Goal: Check status

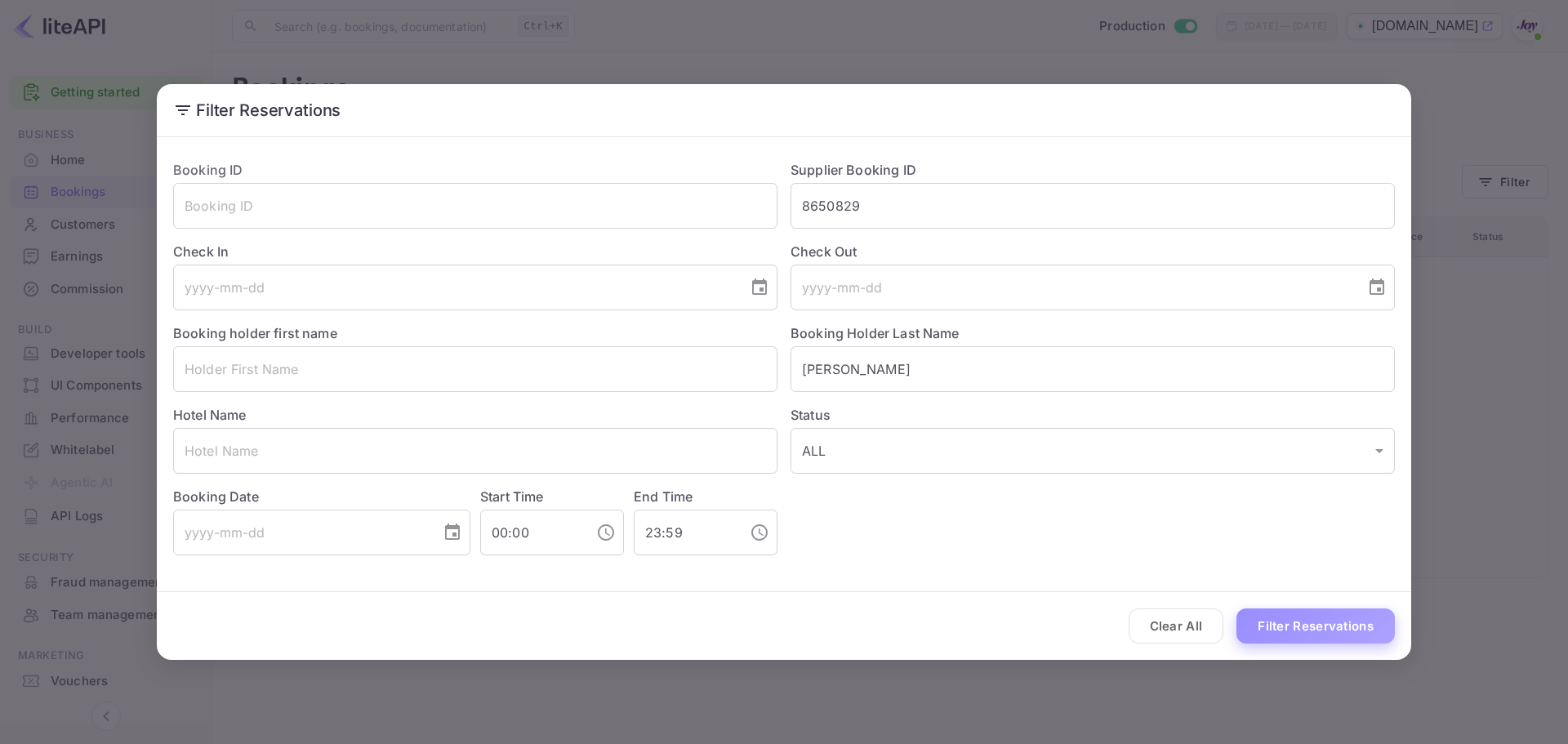
click at [1291, 625] on button "Filter Reservations" at bounding box center [1316, 626] width 159 height 35
drag, startPoint x: 768, startPoint y: 378, endPoint x: 514, endPoint y: 372, distance: 254.1
click at [514, 372] on div "Booking ID ​ Supplier Booking ID 8650829 ​ Check In ​ Check Out ​ Booking holde…" at bounding box center [778, 352] width 1235 height 408
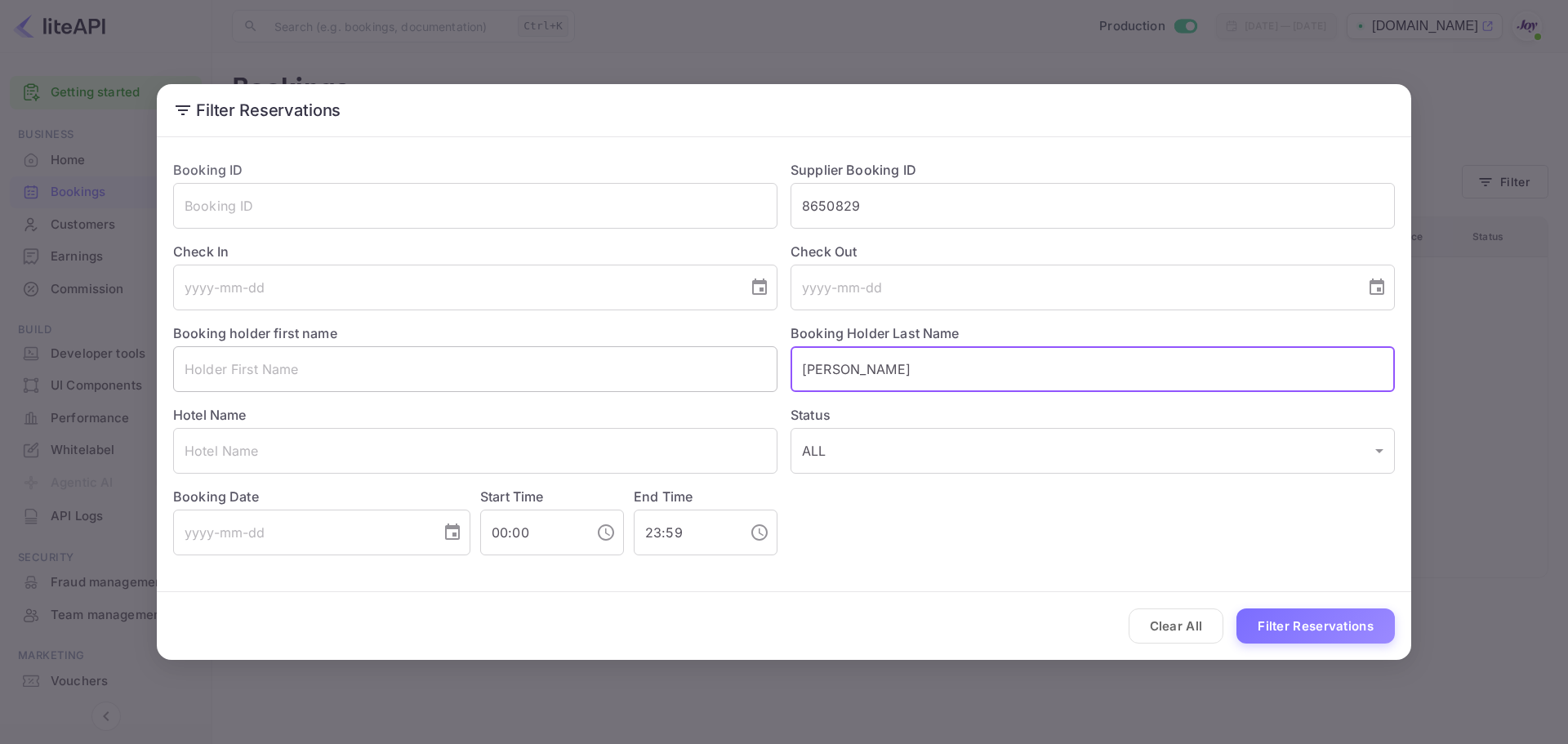
paste input "Kamsari"
type input "Kamsari"
click at [1306, 622] on button "Filter Reservations" at bounding box center [1316, 626] width 159 height 35
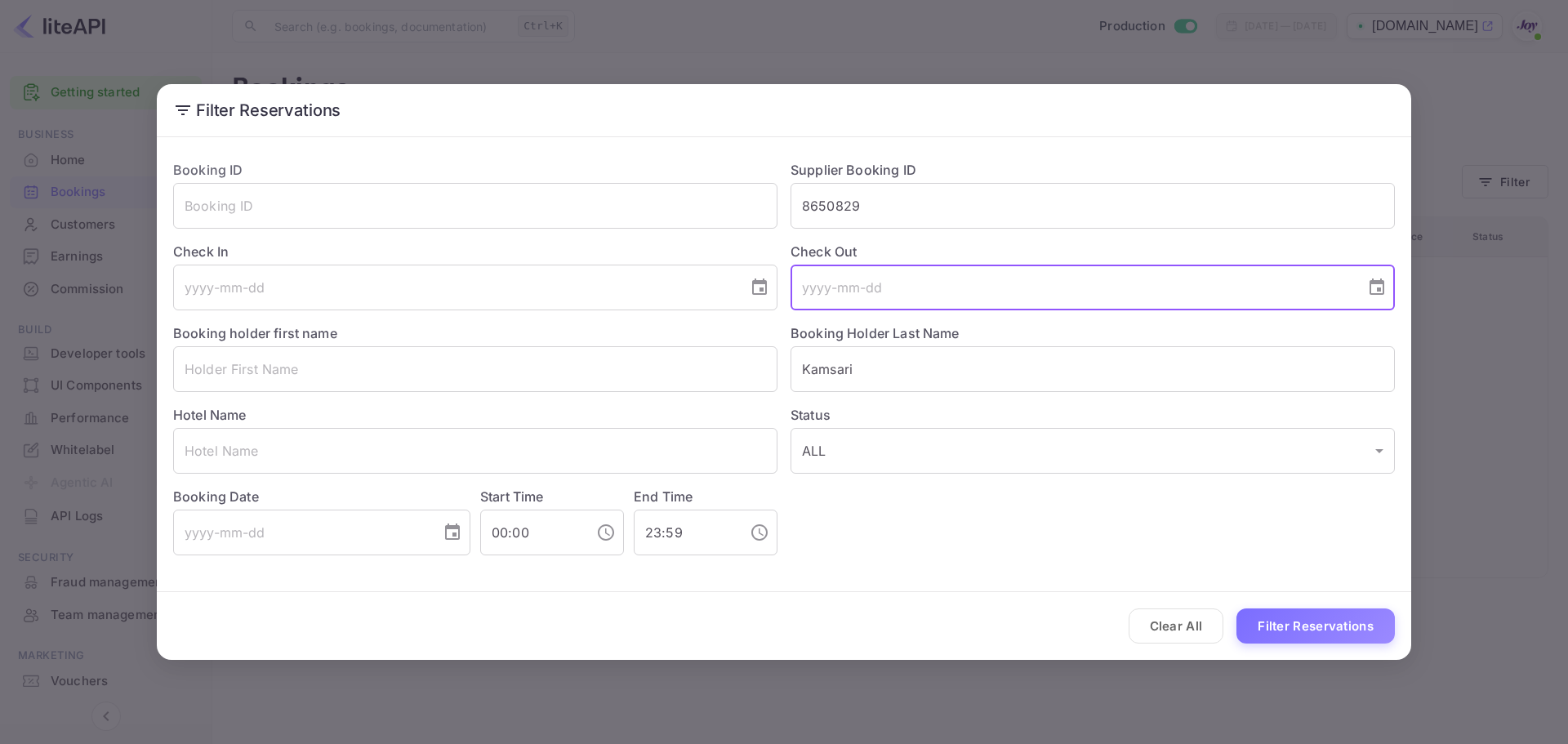
click at [851, 307] on input "tel" at bounding box center [1072, 287] width 563 height 45
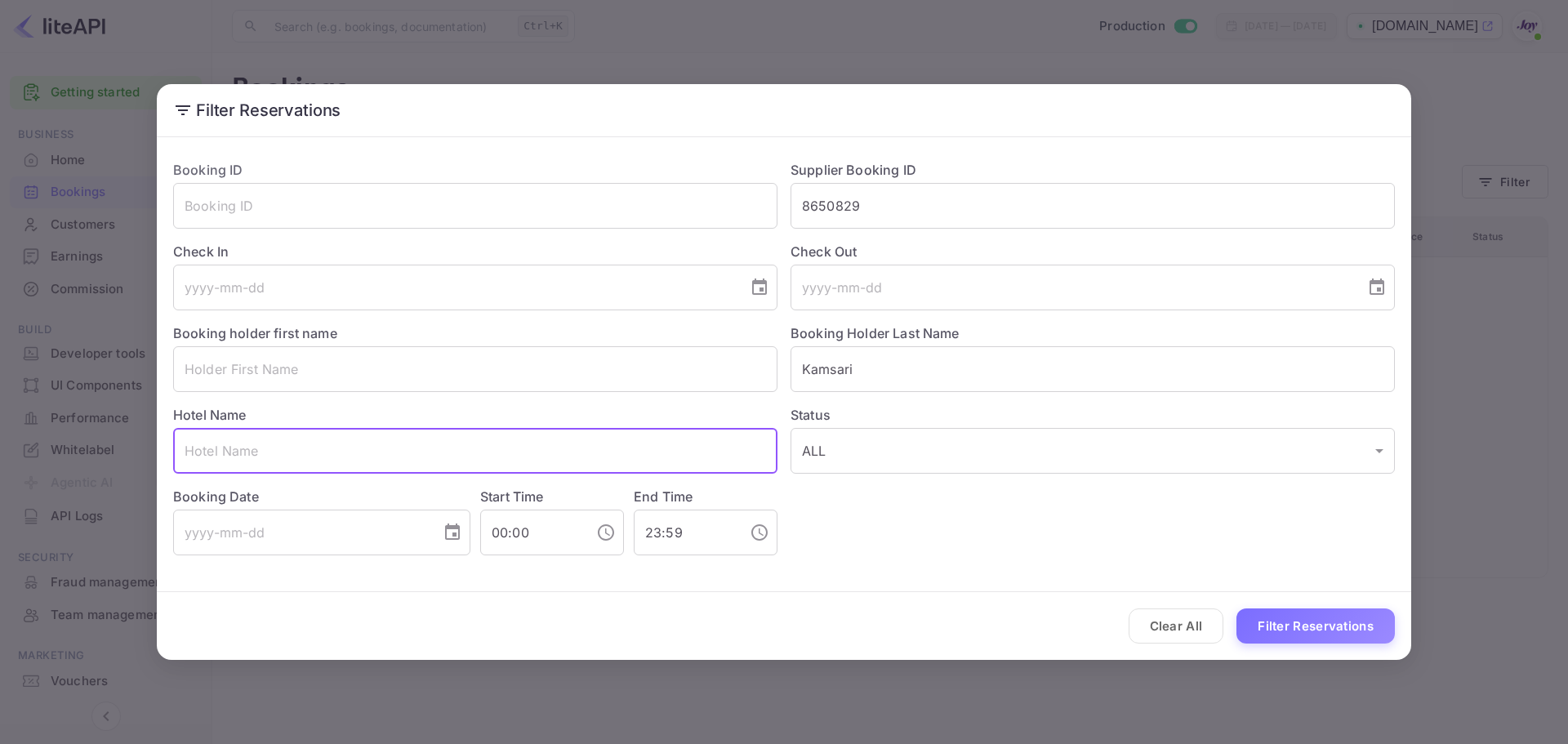
click at [365, 448] on input "text" at bounding box center [474, 451] width 604 height 45
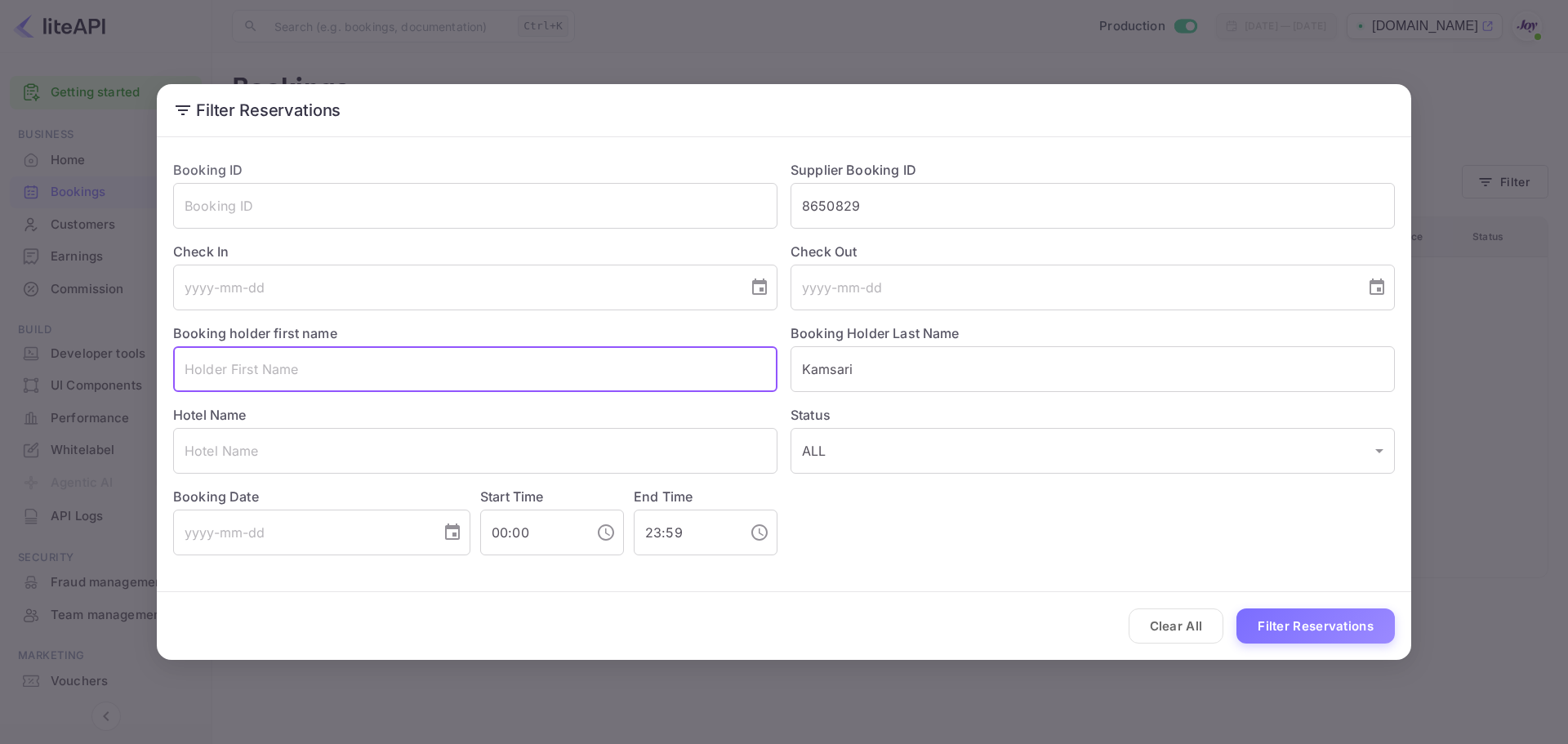
click at [471, 370] on input "text" at bounding box center [474, 369] width 604 height 45
paste input "[PERSON_NAME]"
drag, startPoint x: 226, startPoint y: 371, endPoint x: 368, endPoint y: 366, distance: 142.1
click at [368, 366] on input "[PERSON_NAME]" at bounding box center [474, 369] width 604 height 45
type input "[PERSON_NAME]"
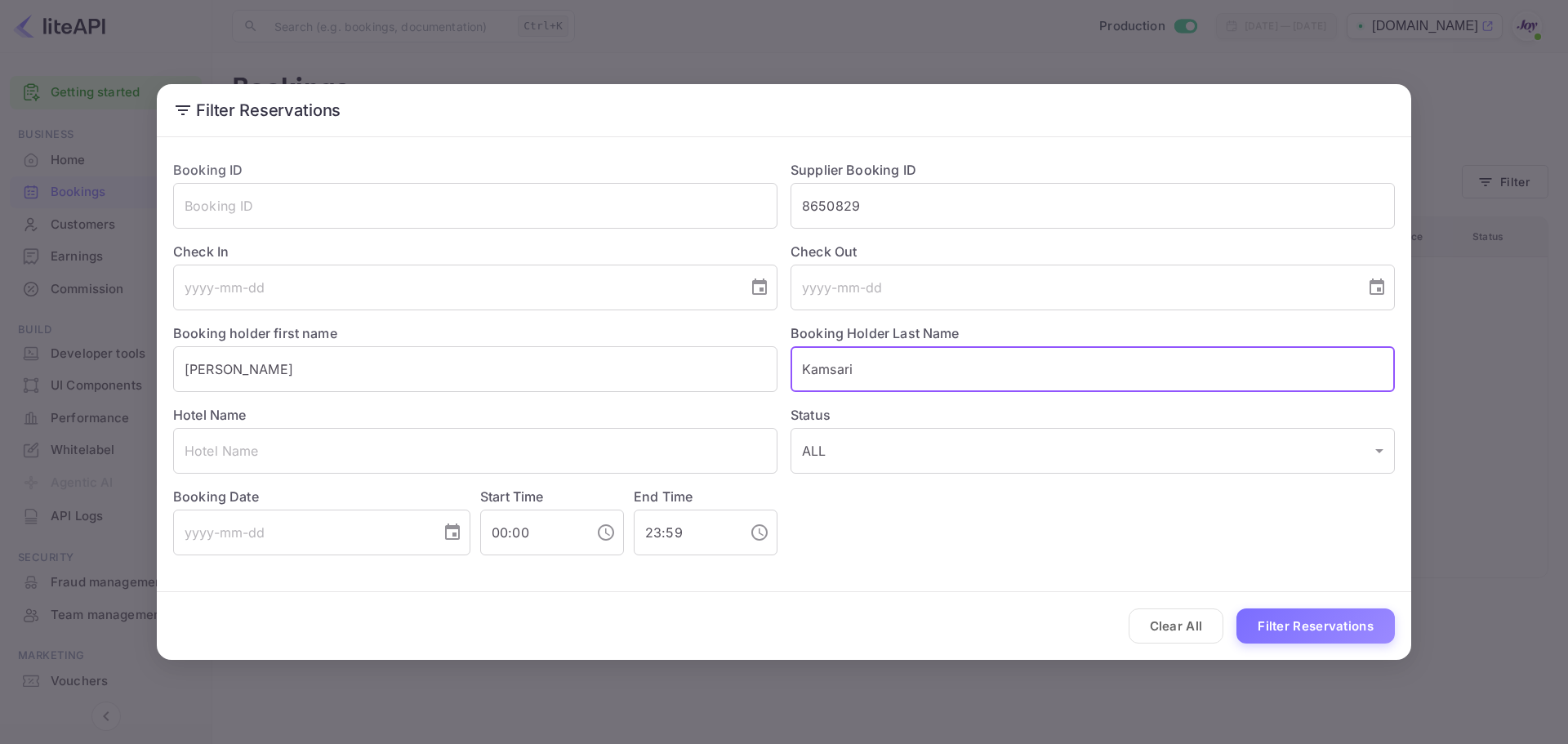
click at [837, 368] on input "Kamsari" at bounding box center [1092, 369] width 604 height 45
paste input "[PERSON_NAME]"
drag, startPoint x: 962, startPoint y: 364, endPoint x: 520, endPoint y: 397, distance: 443.2
click at [508, 400] on div "Booking ID ​ Supplier Booking ID 8650829 ​ Check In ​ Check Out ​ Booking holde…" at bounding box center [778, 352] width 1235 height 408
paste input "[PERSON_NAME]"
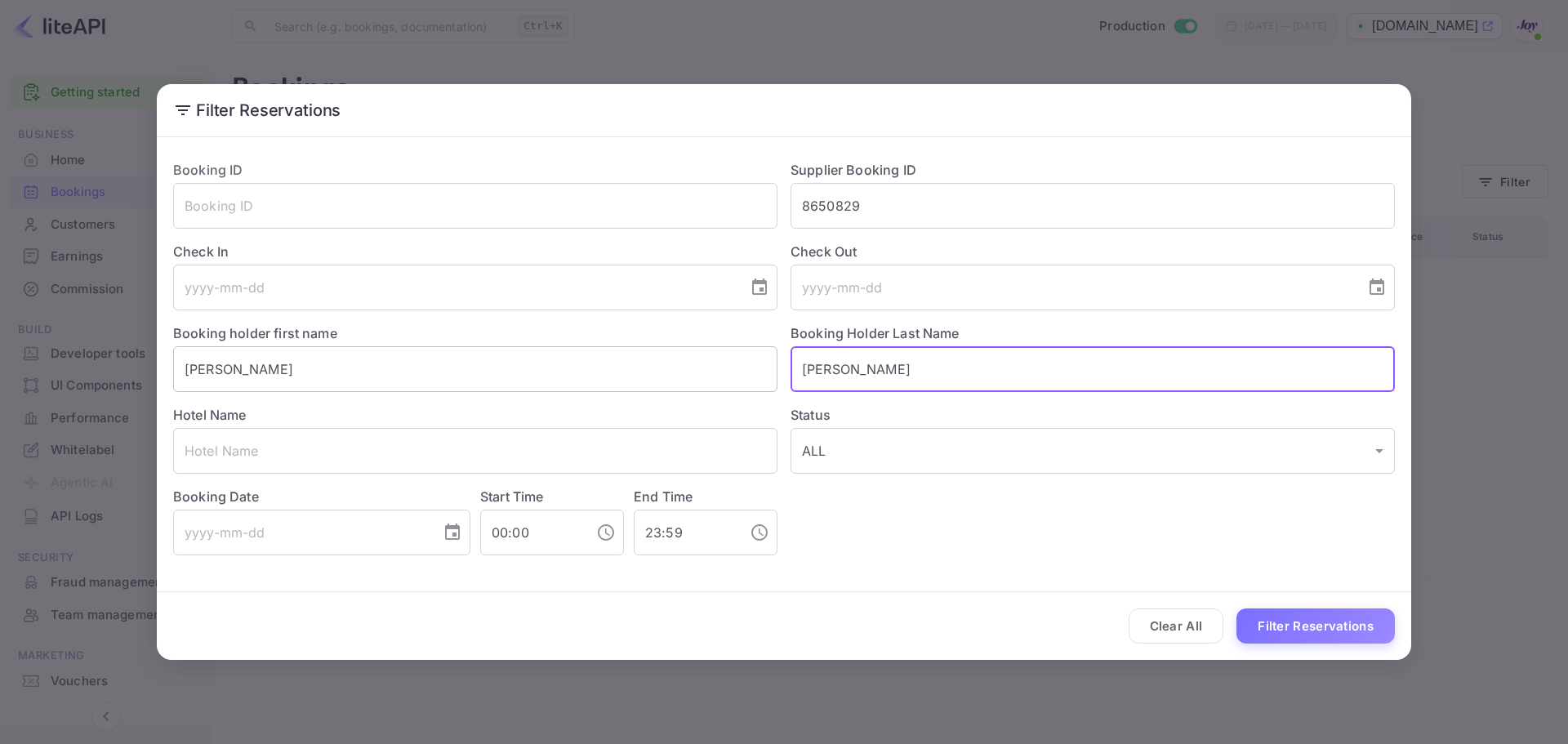
drag, startPoint x: 841, startPoint y: 365, endPoint x: 721, endPoint y: 370, distance: 120.1
click at [721, 370] on div "Booking ID ​ Supplier Booking ID 8650829 ​ Check In ​ Check Out ​ Booking holde…" at bounding box center [778, 352] width 1235 height 408
type input "Kamsari"
click at [1344, 628] on button "Filter Reservations" at bounding box center [1316, 626] width 159 height 35
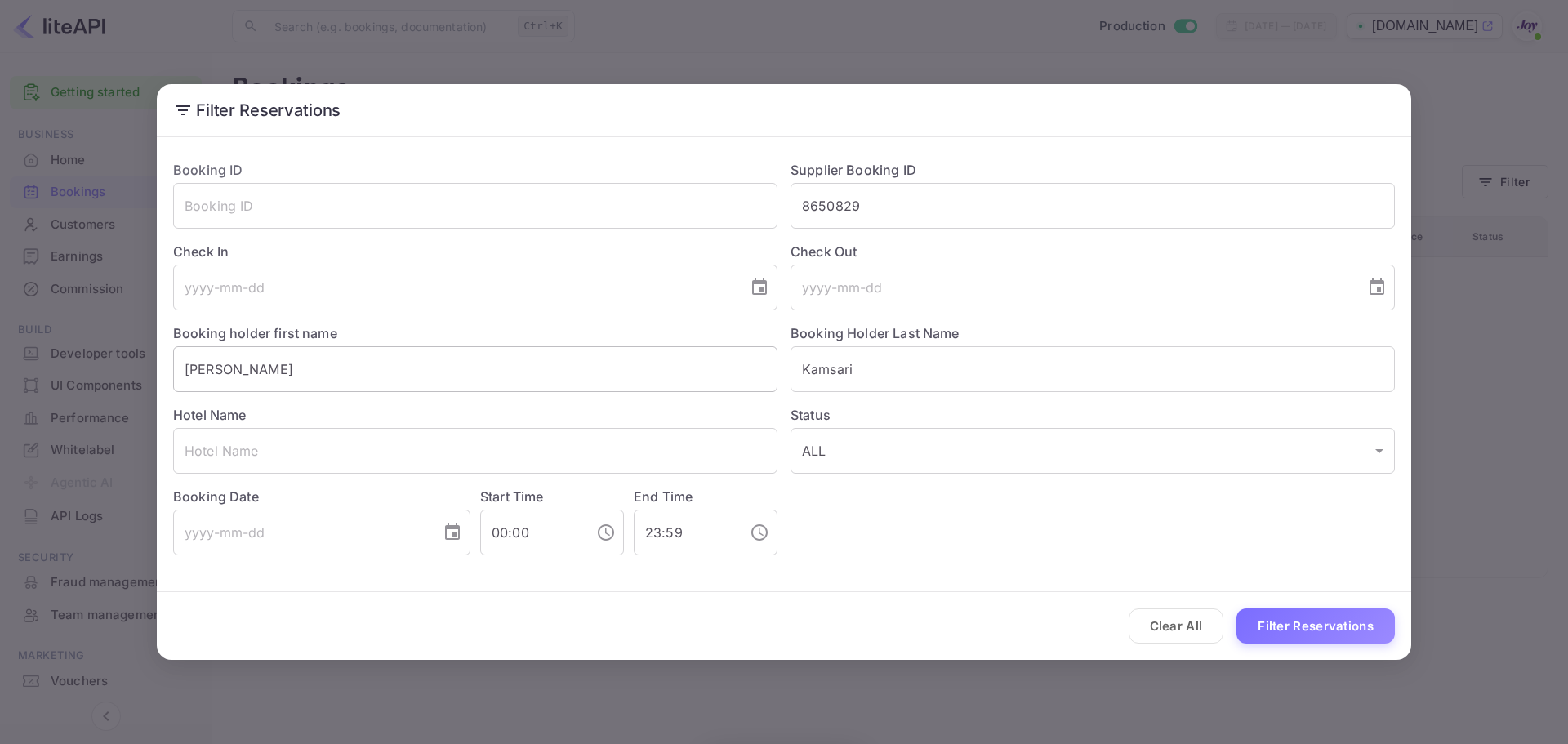
drag, startPoint x: 654, startPoint y: 362, endPoint x: 443, endPoint y: 360, distance: 211.0
click at [447, 368] on div "Booking ID ​ Supplier Booking ID 8650829 ​ Check In ​ Check Out ​ Booking holde…" at bounding box center [778, 352] width 1235 height 408
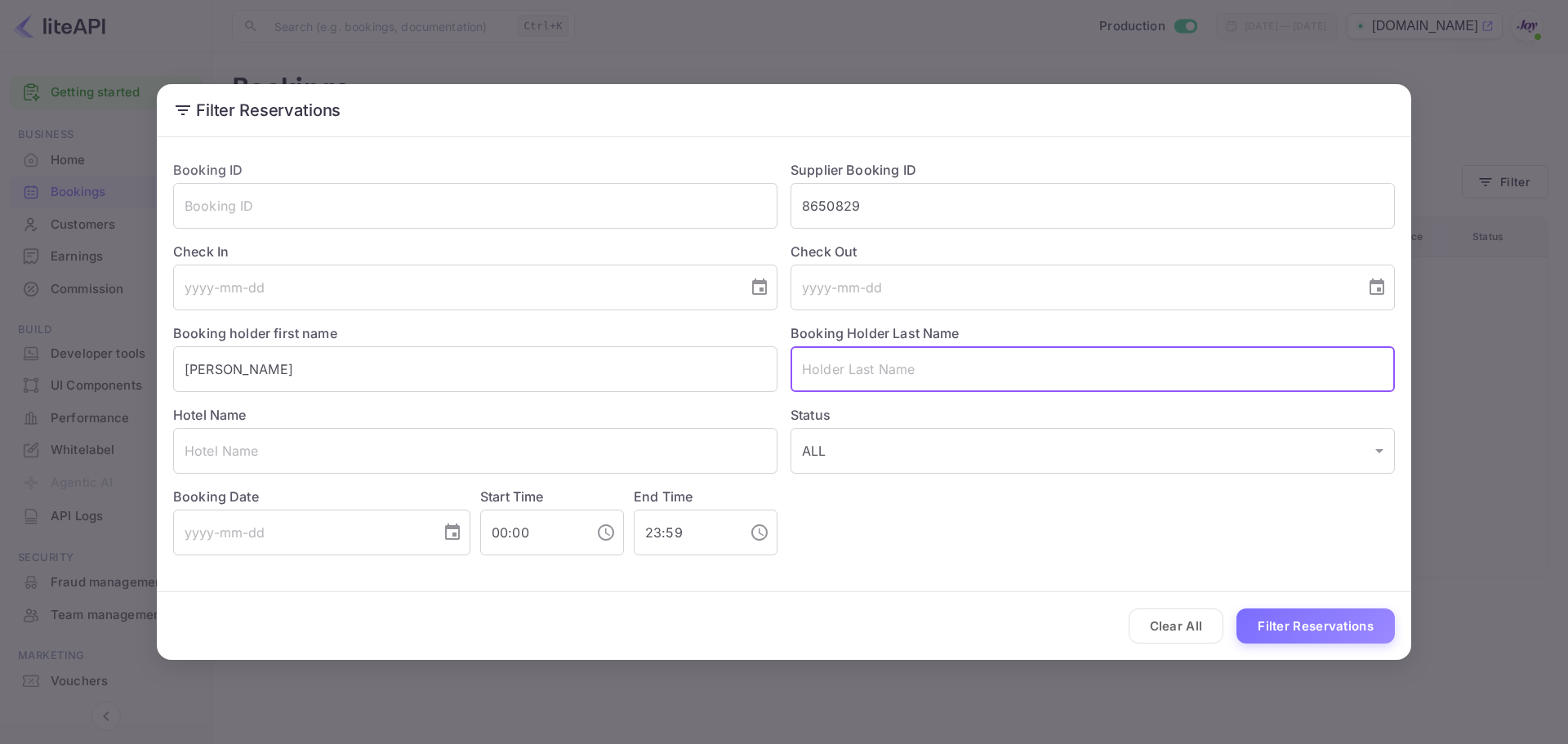
drag, startPoint x: 264, startPoint y: 373, endPoint x: 5, endPoint y: 374, distance: 259.0
click at [5, 374] on div "Filter Reservations Booking ID ​ Supplier Booking ID 8650829 ​ Check In ​ Check…" at bounding box center [784, 372] width 1568 height 744
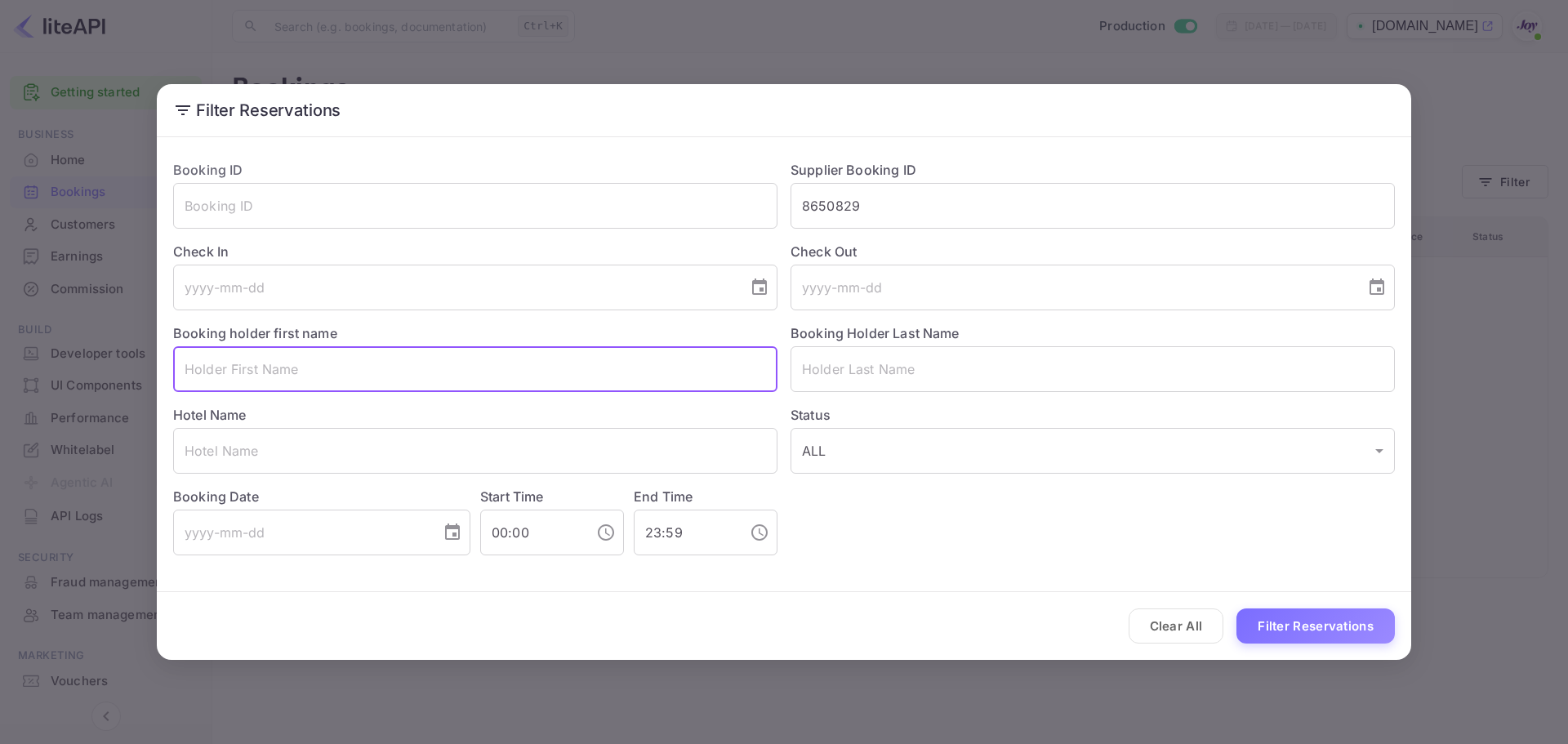
drag, startPoint x: 1178, startPoint y: 630, endPoint x: 1195, endPoint y: 622, distance: 18.8
click at [1177, 629] on button "Clear All" at bounding box center [1176, 626] width 96 height 35
